Goal: Learn about a topic

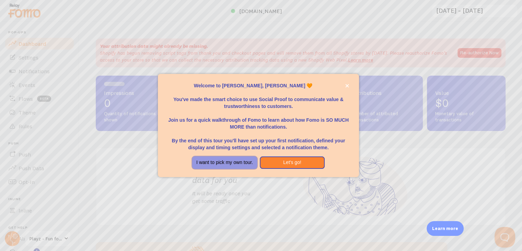
click at [233, 163] on button "I want to pick my own tour." at bounding box center [224, 162] width 65 height 12
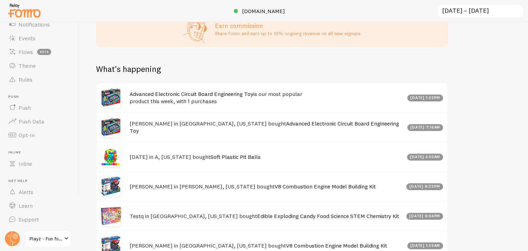
scroll to position [206, 0]
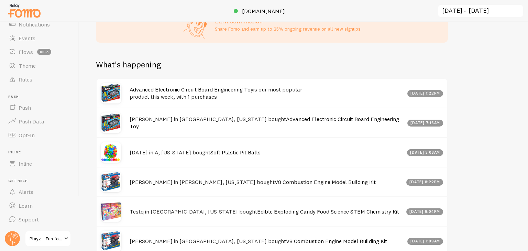
click at [244, 88] on link "Advanced Electronic Circuit Board Engineering Toy" at bounding box center [191, 89] width 124 height 7
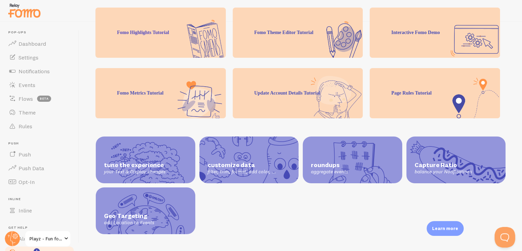
scroll to position [8, 0]
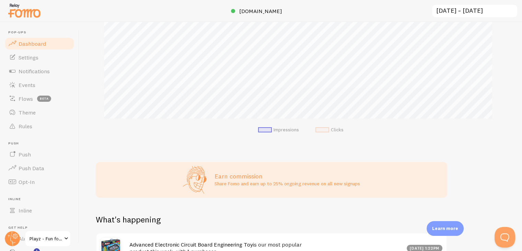
scroll to position [240, 0]
